Goal: Task Accomplishment & Management: Use online tool/utility

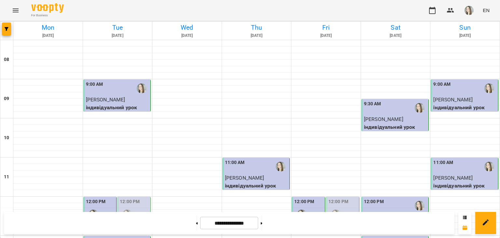
scroll to position [201, 0]
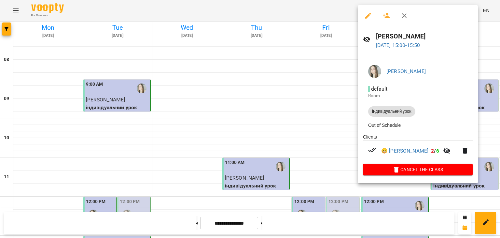
click at [323, 3] on div at bounding box center [250, 119] width 500 height 238
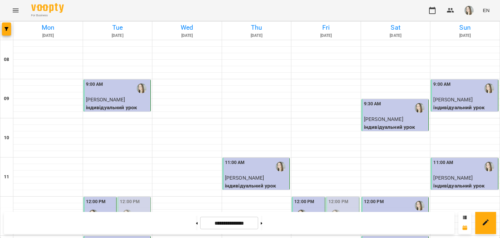
scroll to position [144, 0]
click at [437, 236] on div at bounding box center [465, 239] width 69 height 7
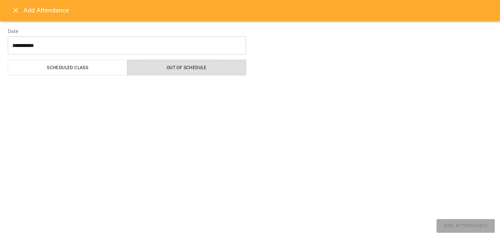
select select "**********"
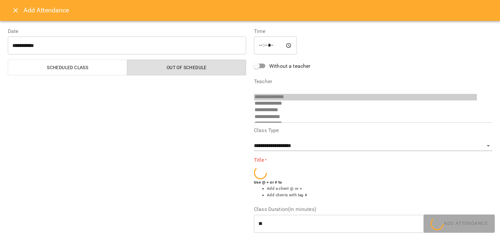
scroll to position [11, 0]
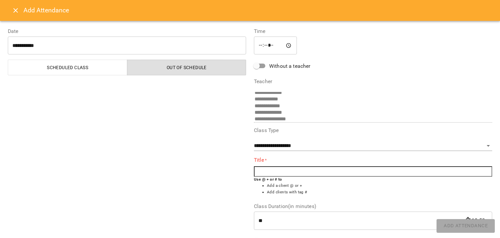
click at [297, 169] on input "text" at bounding box center [373, 171] width 238 height 10
type input "*"
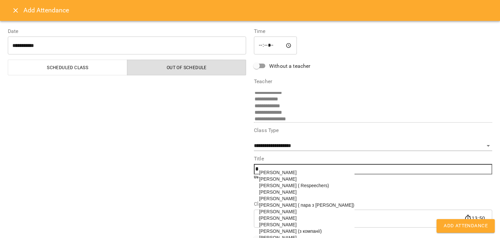
scroll to position [73, 0]
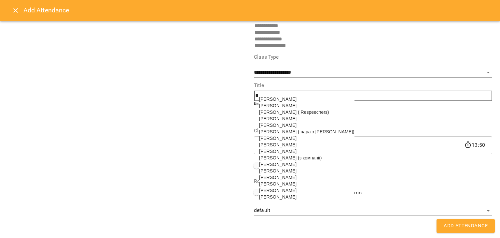
click at [283, 105] on span "[PERSON_NAME]" at bounding box center [277, 105] width 37 height 5
type input "**********"
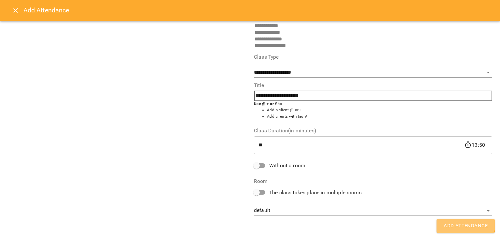
click at [457, 219] on button "Add Attendance" at bounding box center [466, 226] width 58 height 14
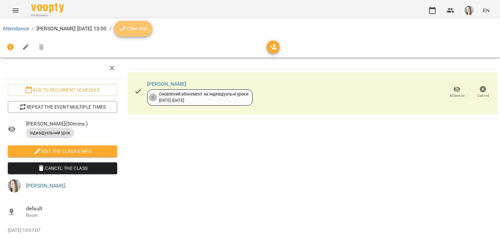
click at [127, 28] on icon "breadcrumb" at bounding box center [122, 29] width 7 height 4
